Goal: Task Accomplishment & Management: Manage account settings

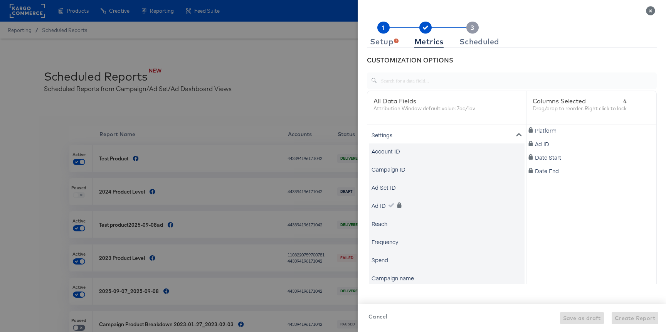
scroll to position [374, 0]
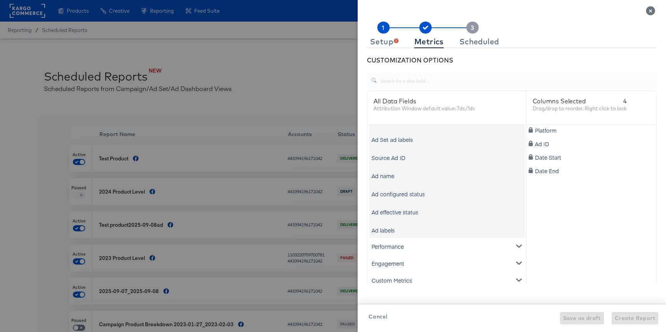
click at [389, 57] on div "CUSTOMIZATION OPTIONS" at bounding box center [512, 60] width 290 height 9
click at [389, 40] on div "Setup" at bounding box center [384, 42] width 29 height 6
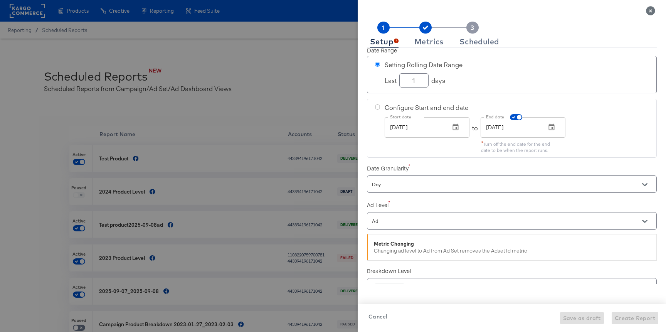
scroll to position [82, 0]
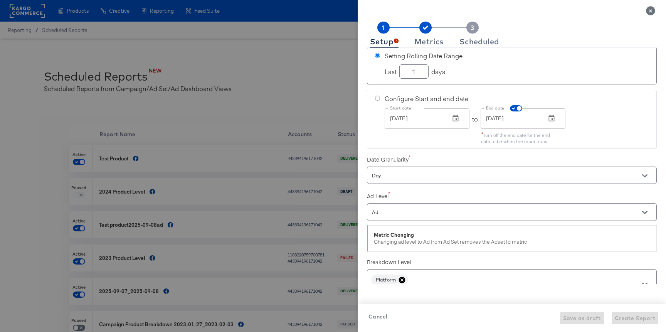
click at [389, 213] on input "Ad" at bounding box center [500, 212] width 261 height 9
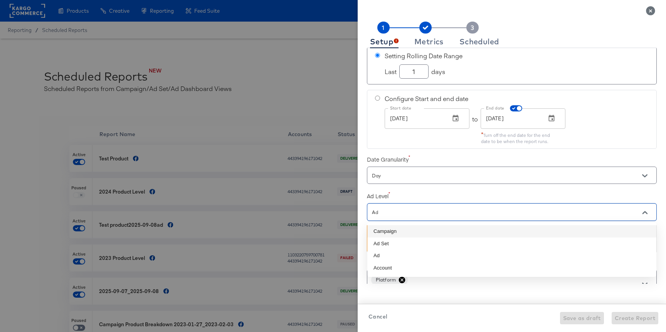
click at [388, 207] on div "Ad" at bounding box center [512, 211] width 290 height 17
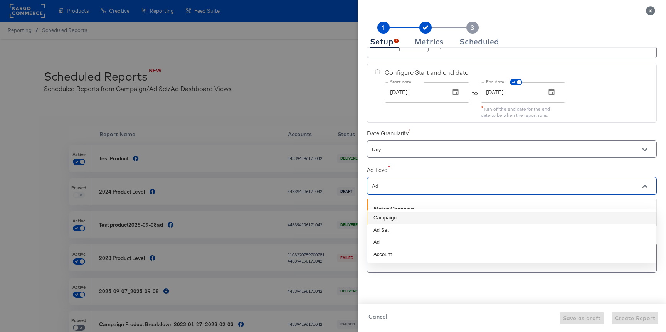
scroll to position [127, 0]
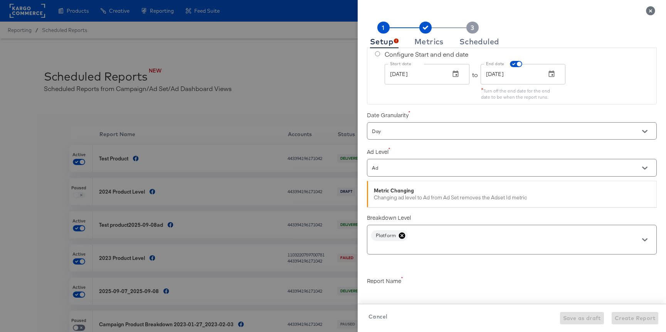
click at [422, 145] on div "Ad Level Ad" at bounding box center [512, 161] width 290 height 34
click at [404, 233] on icon at bounding box center [402, 235] width 7 height 7
click at [398, 237] on input "text" at bounding box center [500, 233] width 261 height 9
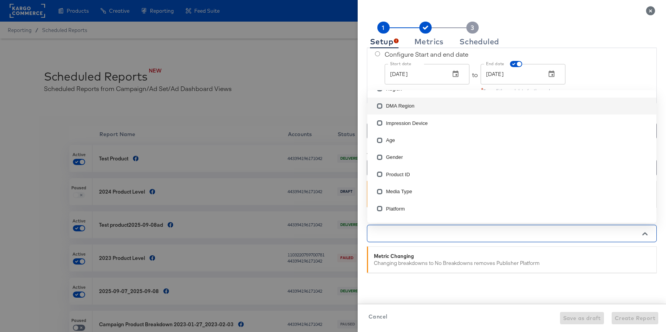
scroll to position [36, 0]
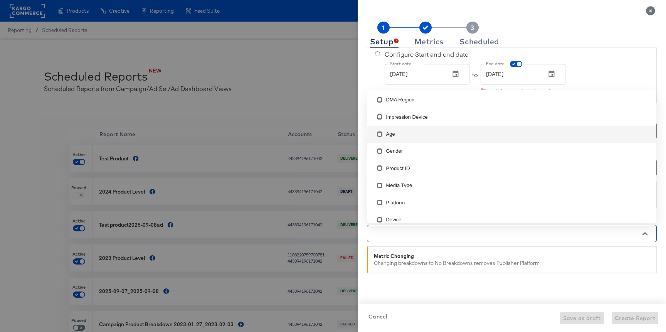
click at [394, 132] on li "Age" at bounding box center [511, 134] width 289 height 17
checkbox input "true"
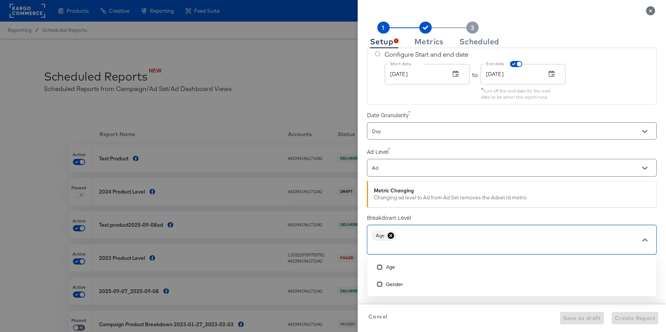
scroll to position [0, 0]
click at [427, 45] on div "Metrics" at bounding box center [428, 42] width 29 height 6
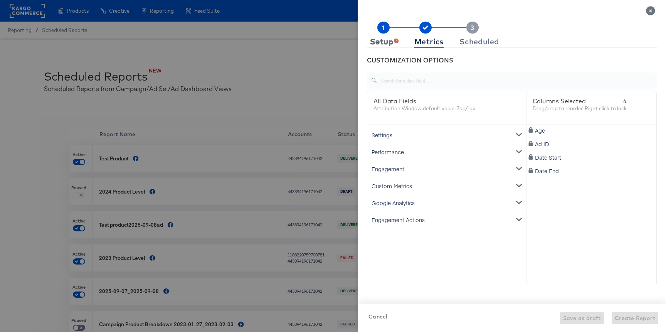
click at [380, 41] on div "Setup" at bounding box center [384, 42] width 29 height 6
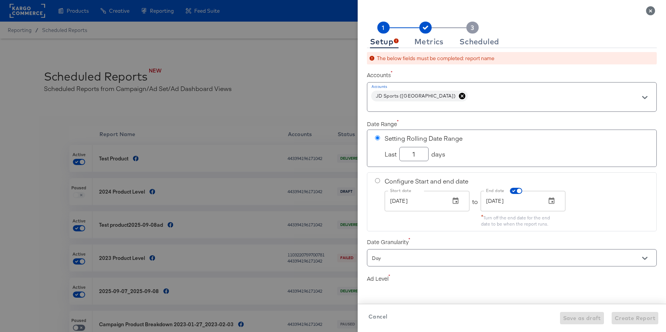
checkbox input "true"
